Goal: Task Accomplishment & Management: Manage account settings

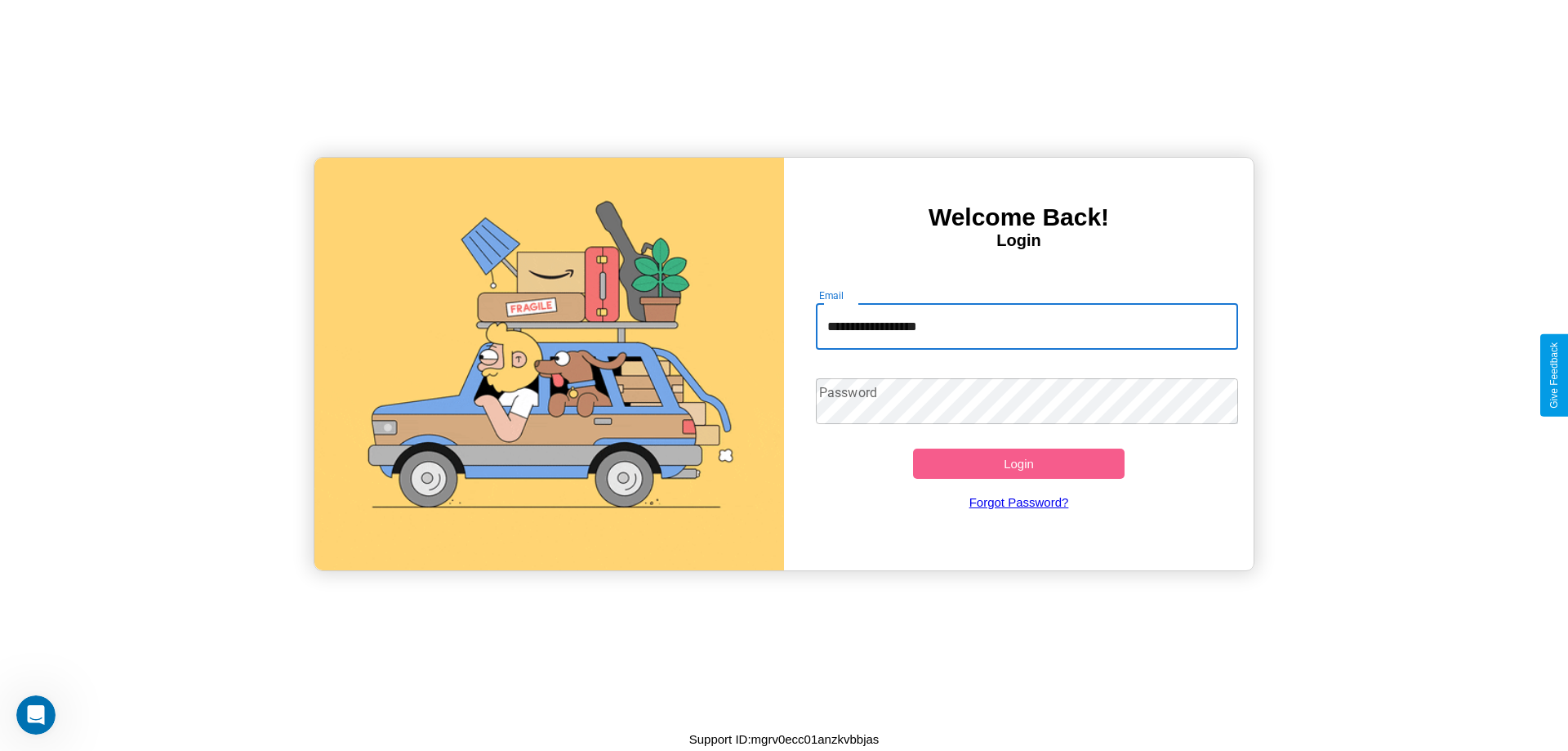
type input "**********"
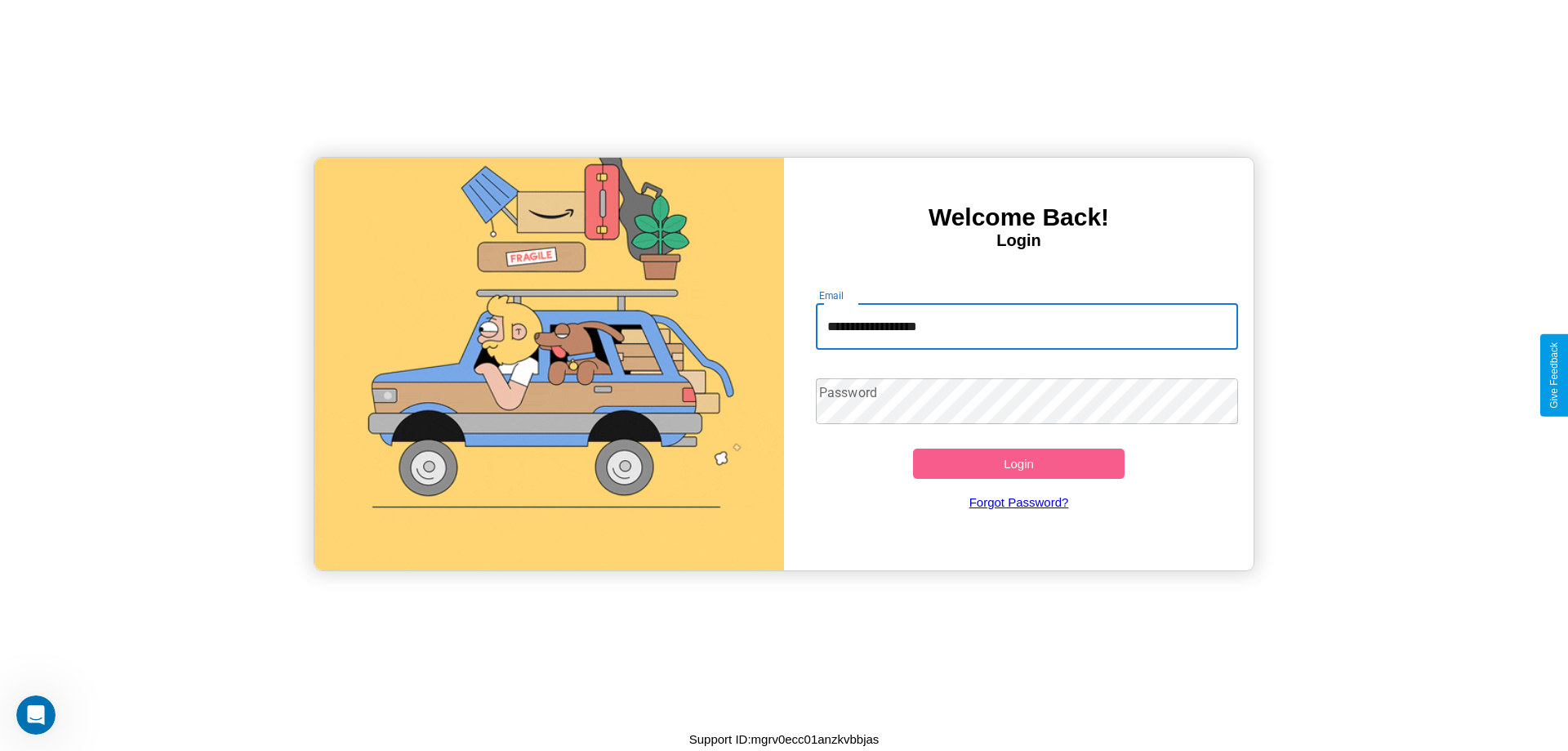
click at [1019, 463] on button "Login" at bounding box center [1019, 464] width 212 height 30
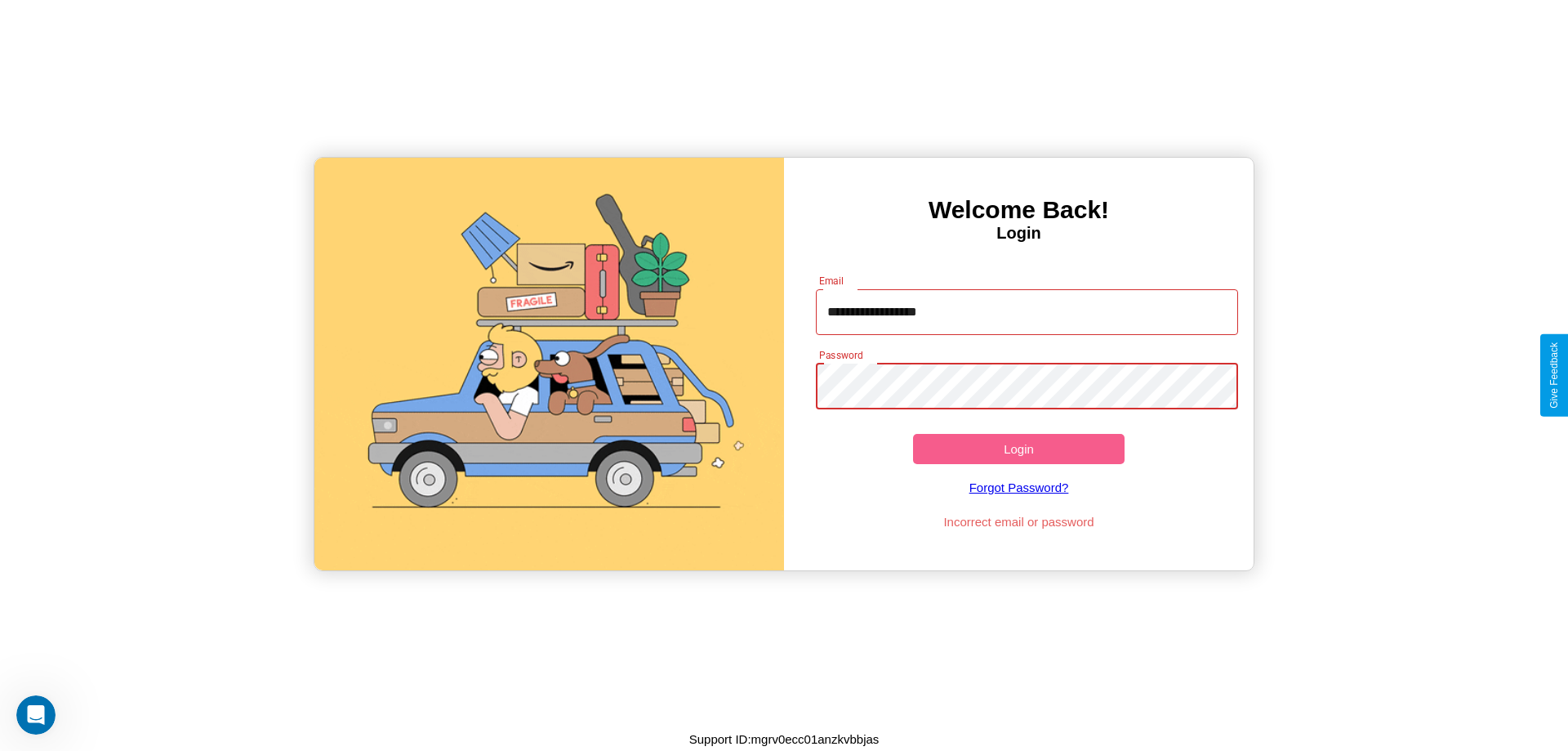
click at [1019, 449] on button "Login" at bounding box center [1019, 449] width 212 height 30
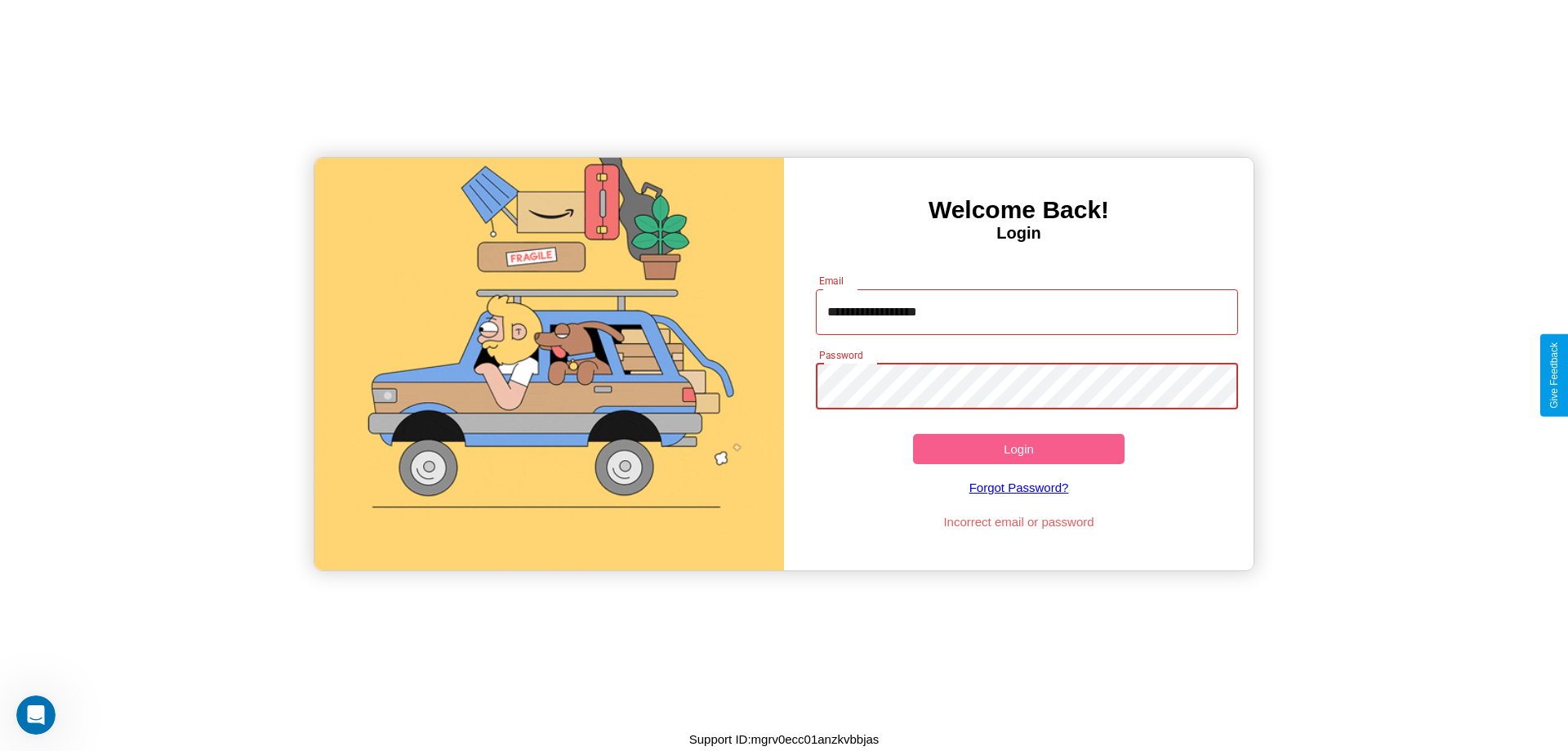
click at [1019, 449] on button "Login" at bounding box center [1019, 449] width 212 height 30
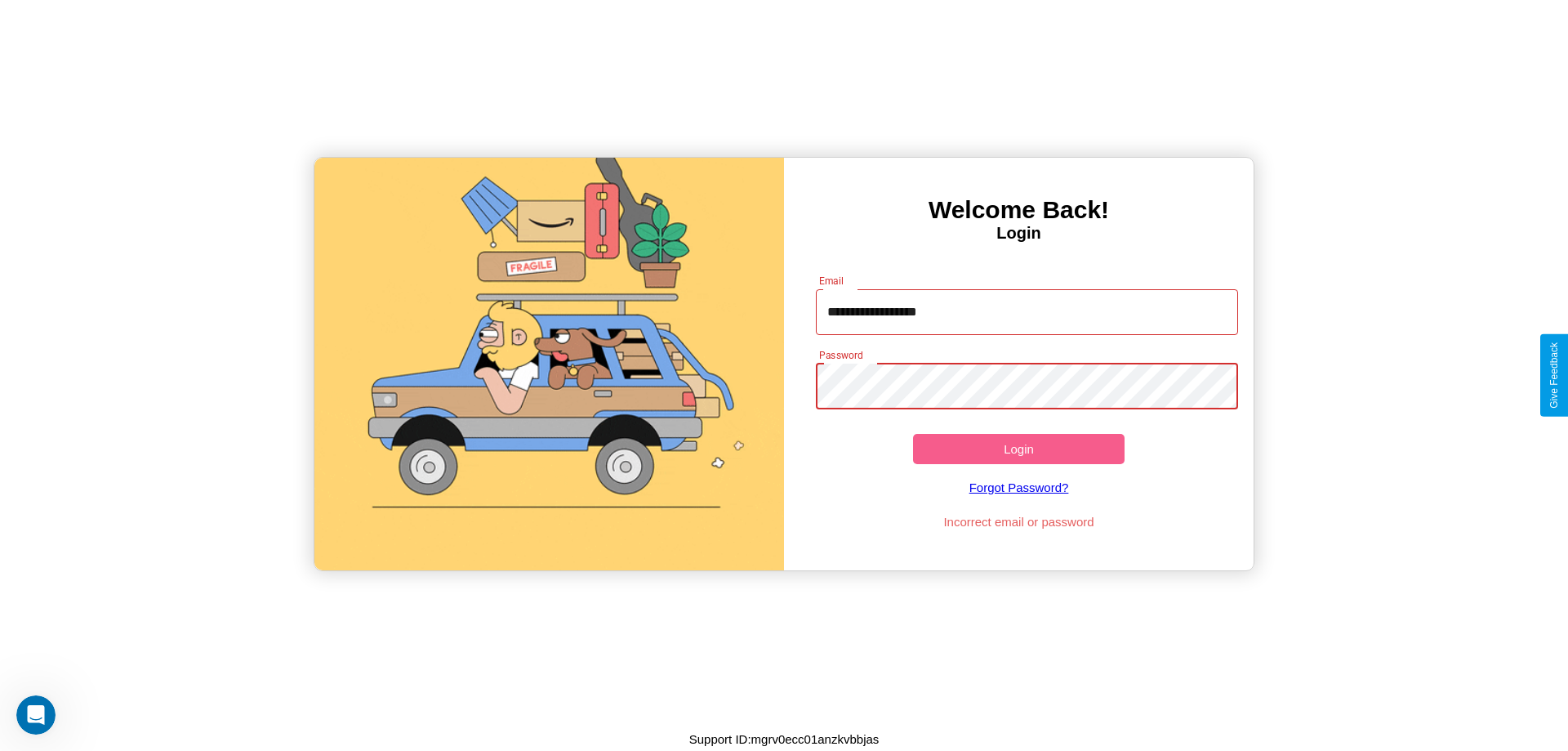
click at [1019, 449] on button "Login" at bounding box center [1019, 449] width 212 height 30
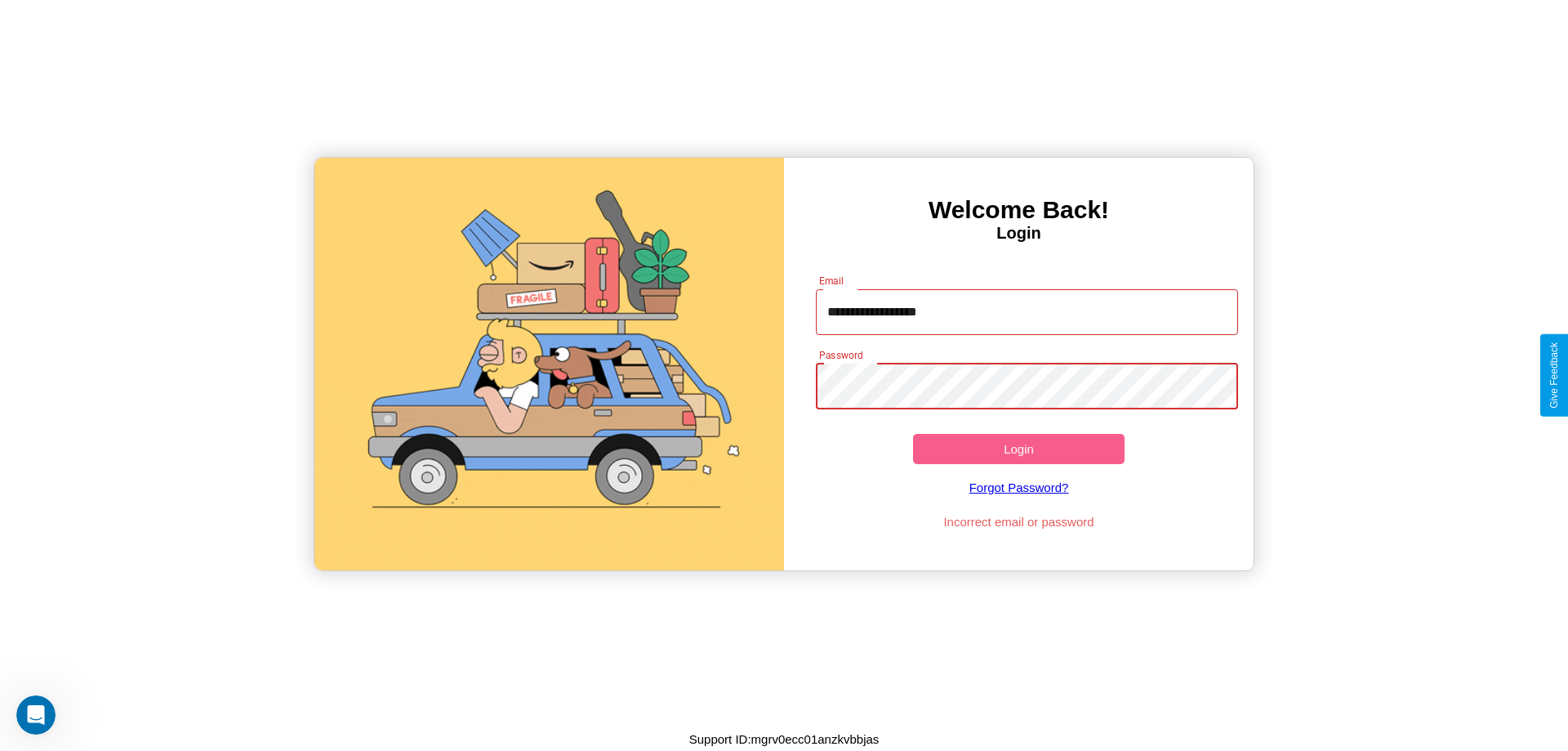
click at [1019, 449] on button "Login" at bounding box center [1019, 449] width 212 height 30
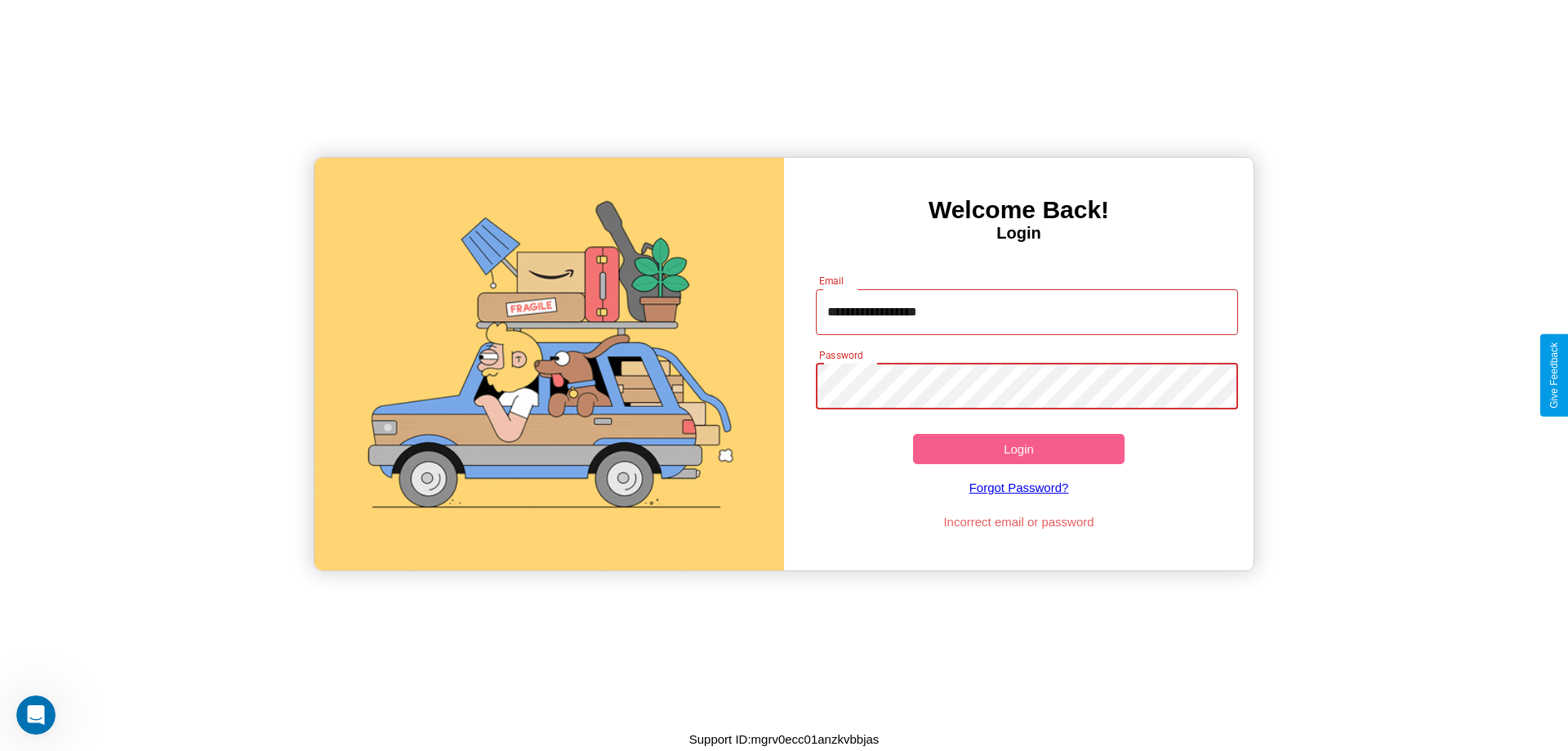
click at [1019, 449] on button "Login" at bounding box center [1019, 449] width 212 height 30
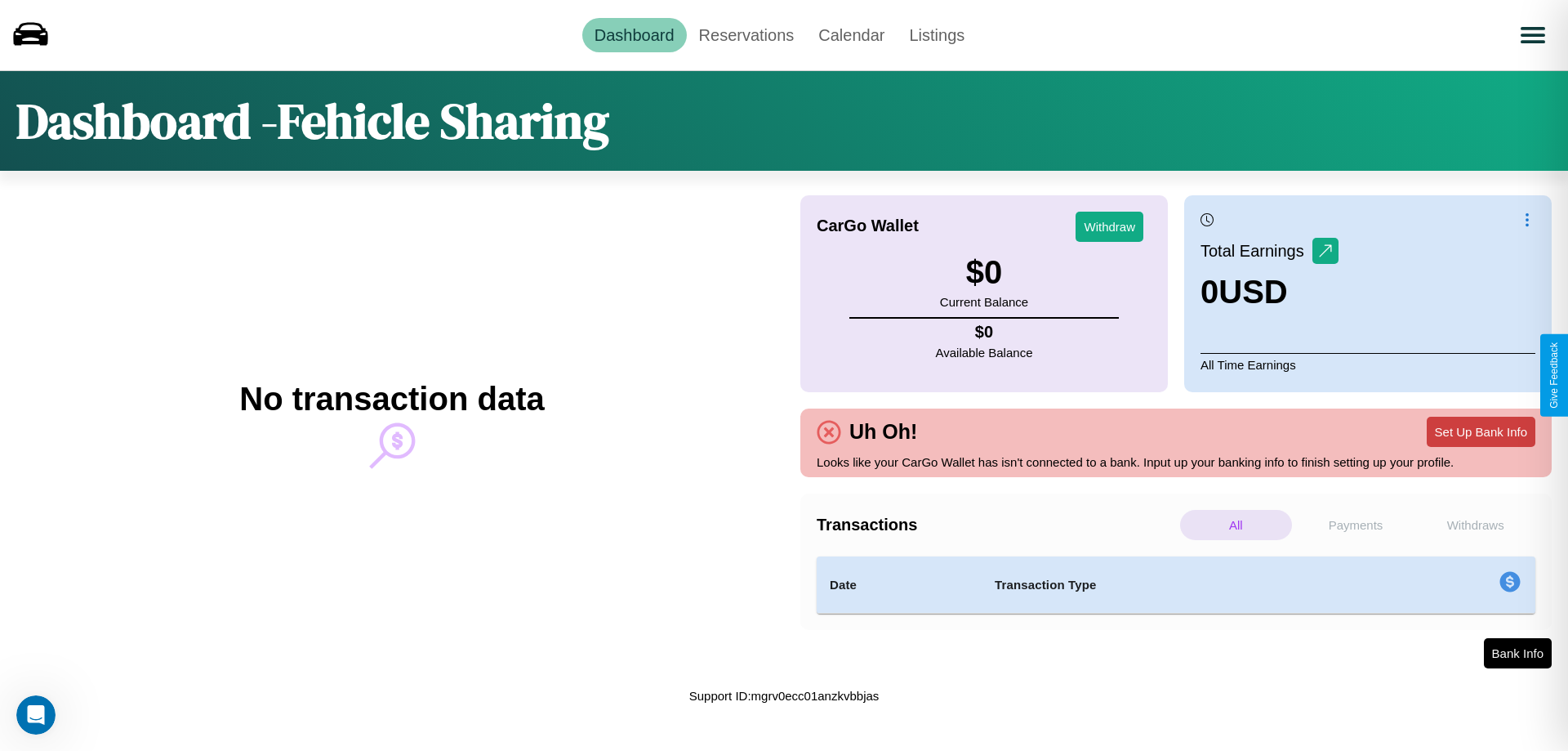
click at [1481, 431] on button "Set Up Bank Info" at bounding box center [1481, 432] width 109 height 30
